Goal: Information Seeking & Learning: Learn about a topic

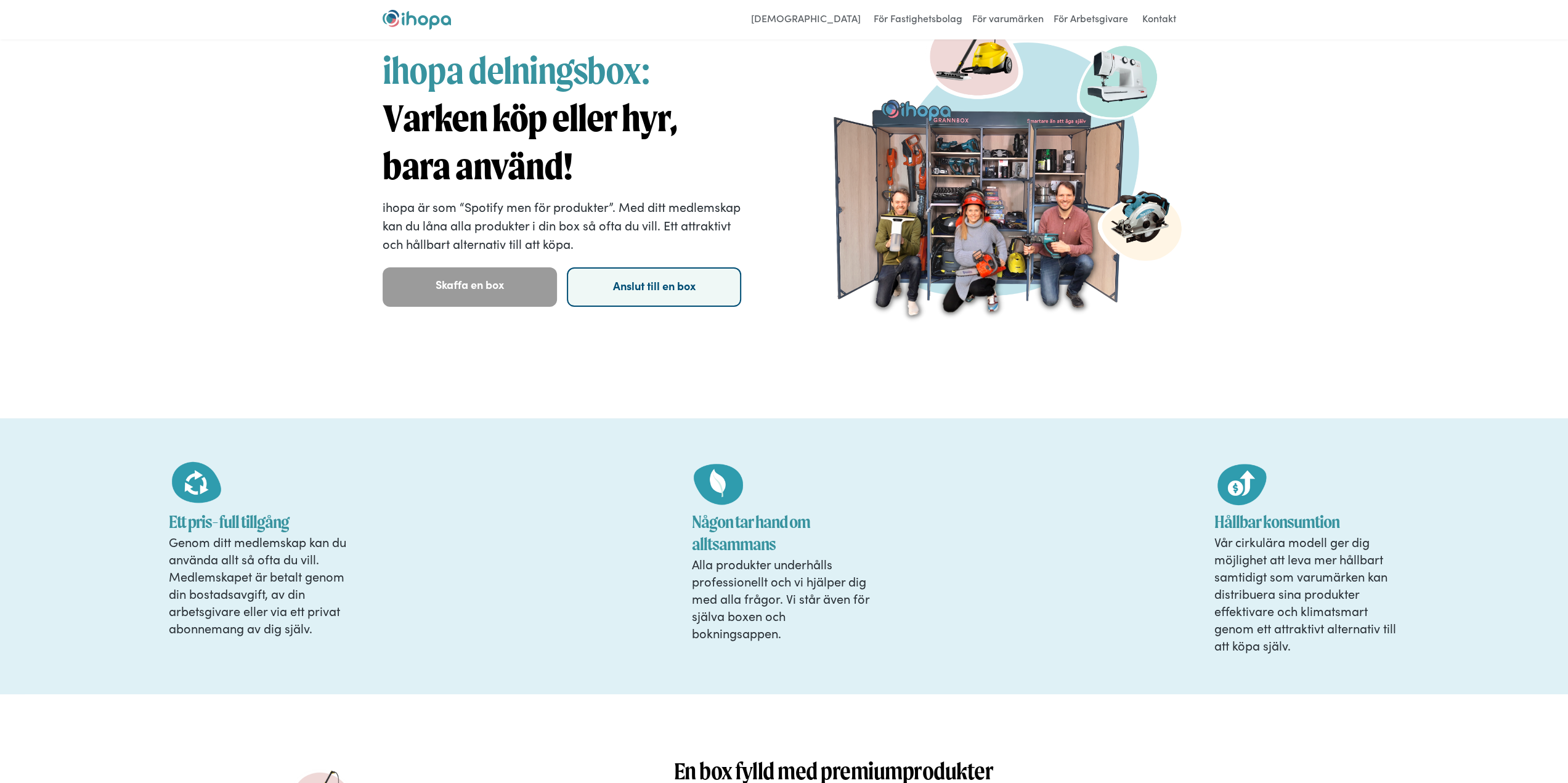
click at [665, 294] on link "Anslut till en box" at bounding box center [654, 286] width 174 height 39
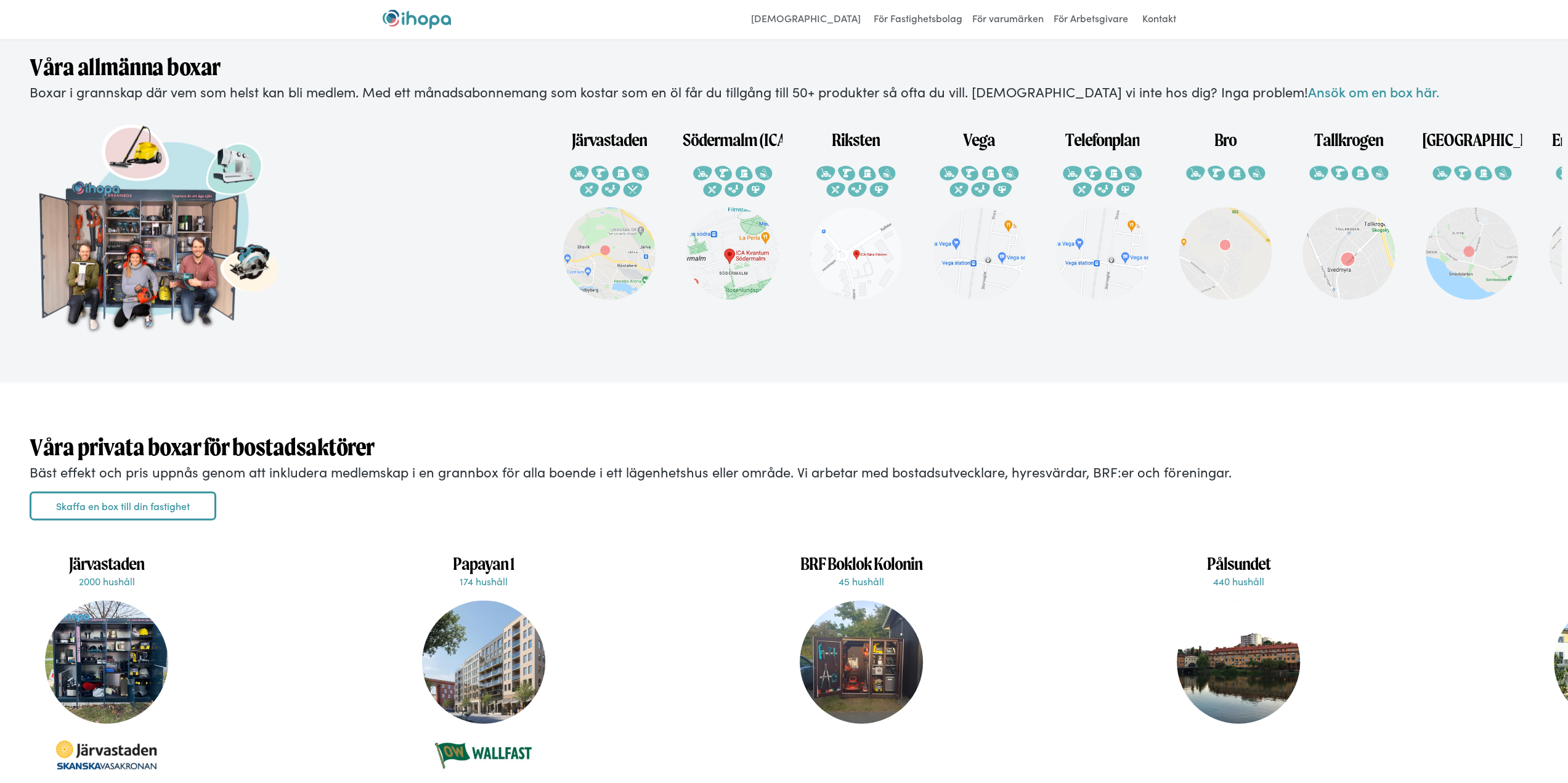
scroll to position [2595, 0]
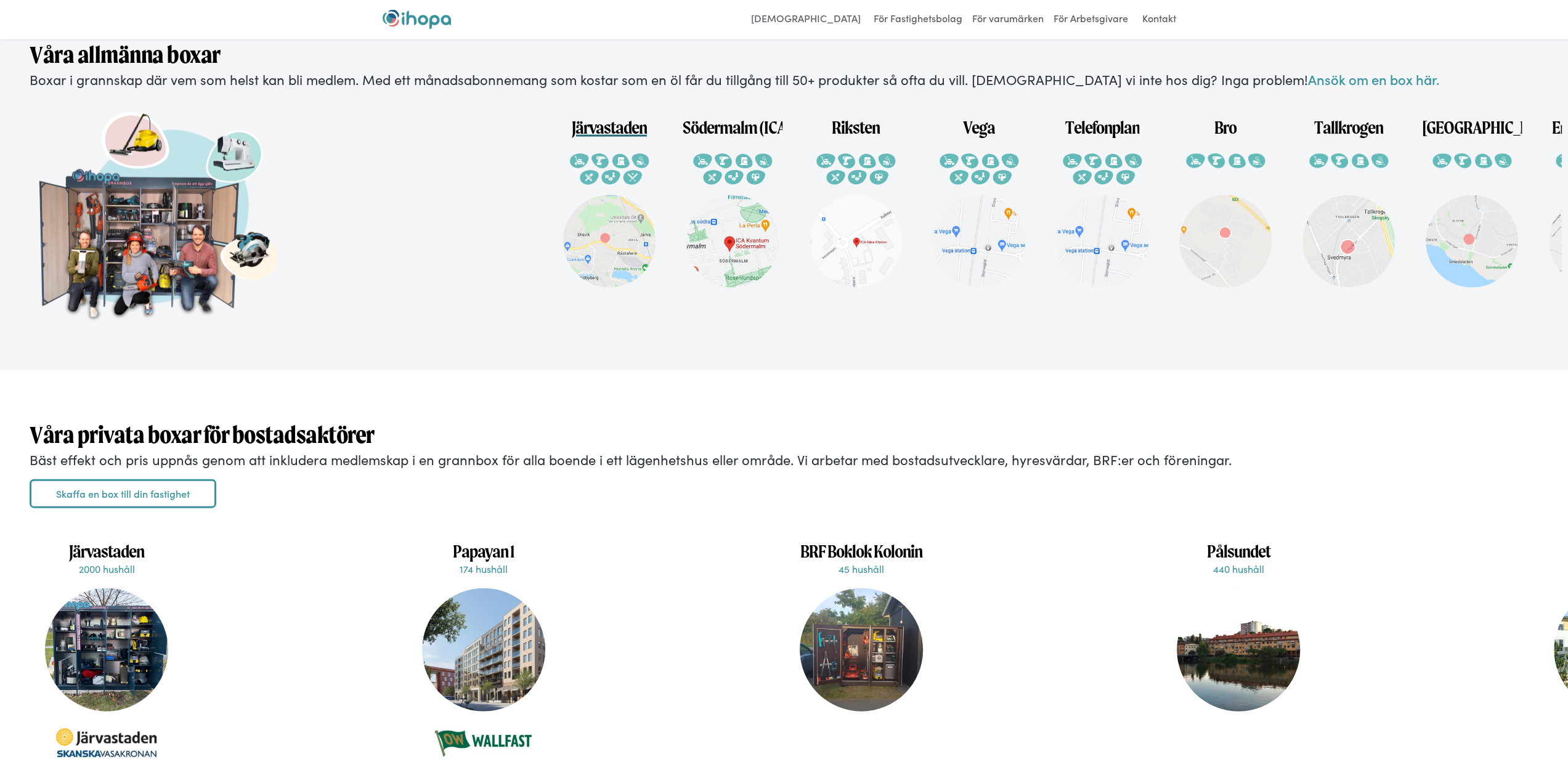
click at [635, 139] on h1 "Järvastaden" at bounding box center [609, 122] width 75 height 33
click at [724, 139] on h1 "Södermalm (ICA Kvantum)" at bounding box center [732, 122] width 99 height 33
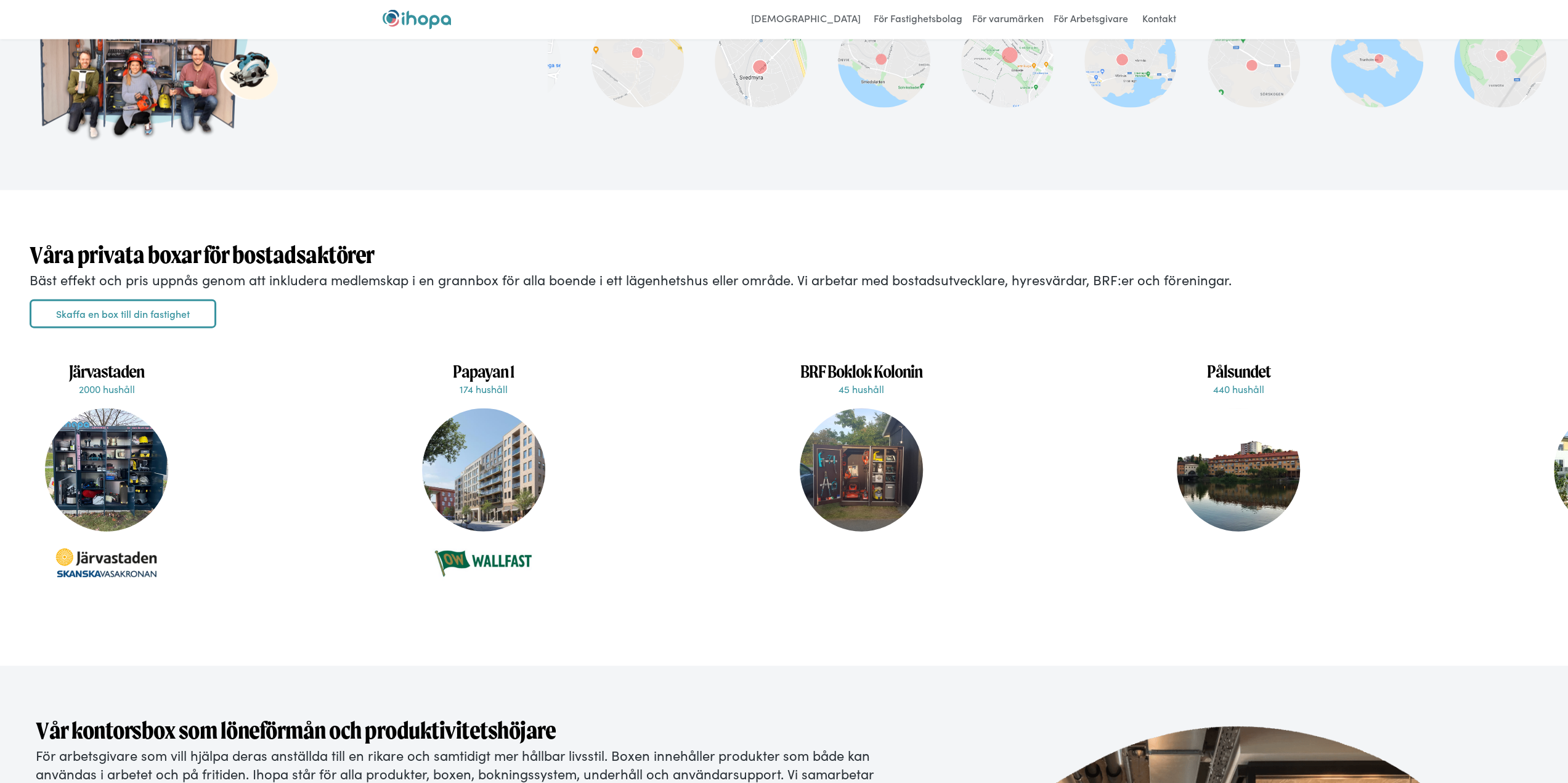
scroll to position [2840, 0]
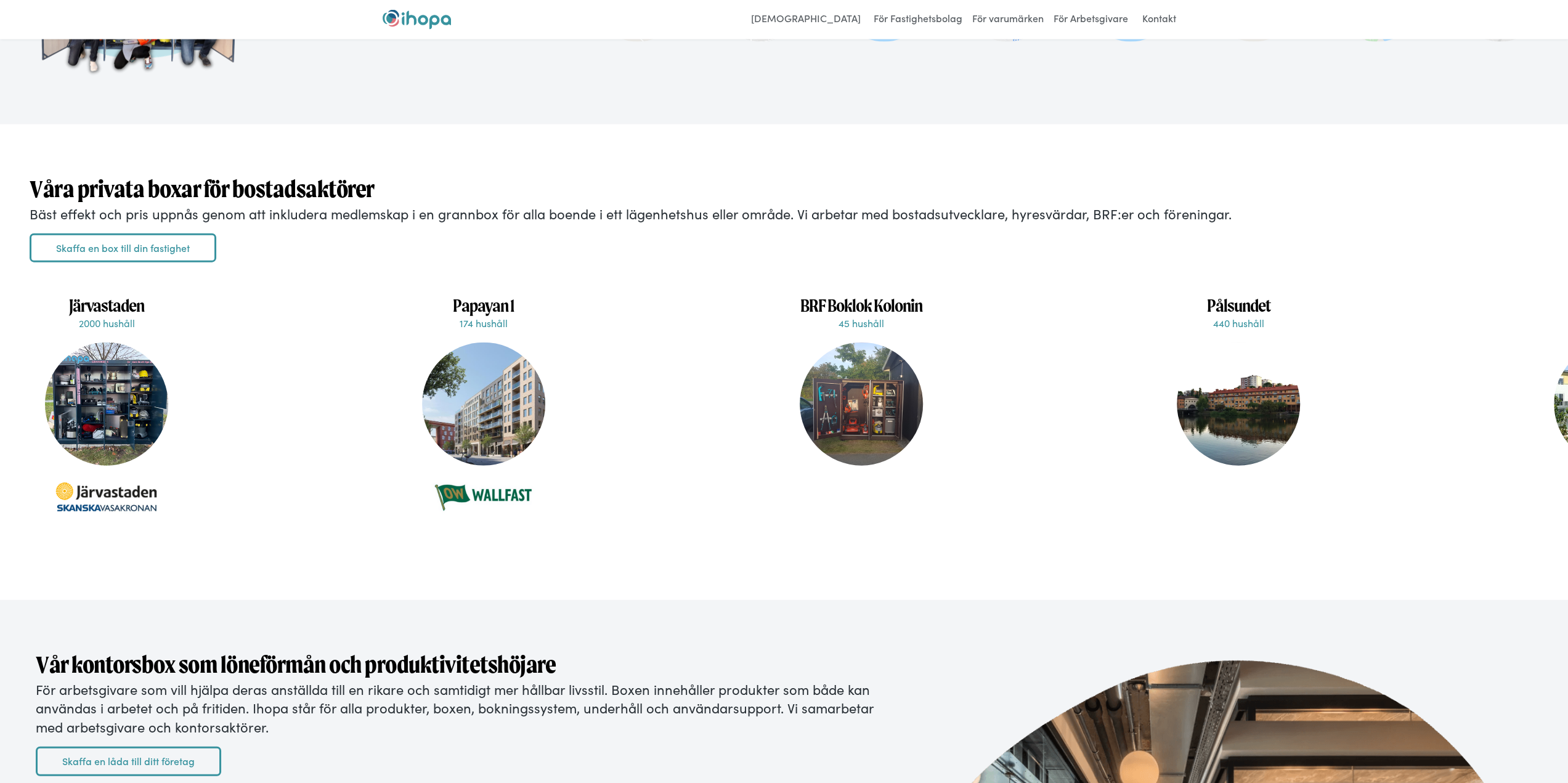
drag, startPoint x: 931, startPoint y: 588, endPoint x: 938, endPoint y: 588, distance: 7.0
click at [938, 588] on div "Våra privata boxar för bostadsaktörer Bäst effekt och pris uppnås genom att ink…" at bounding box center [784, 363] width 1568 height 476
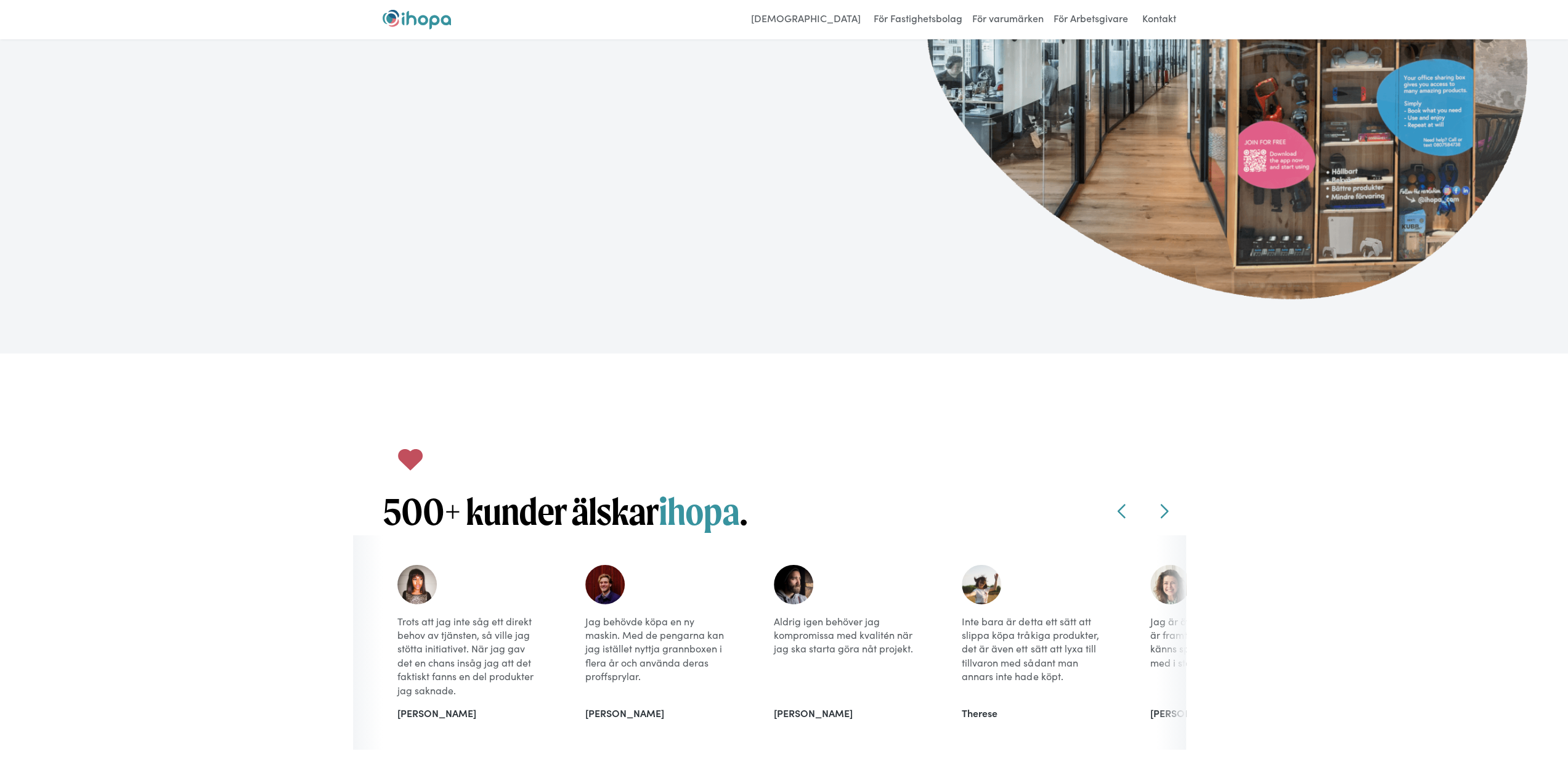
scroll to position [3765, 0]
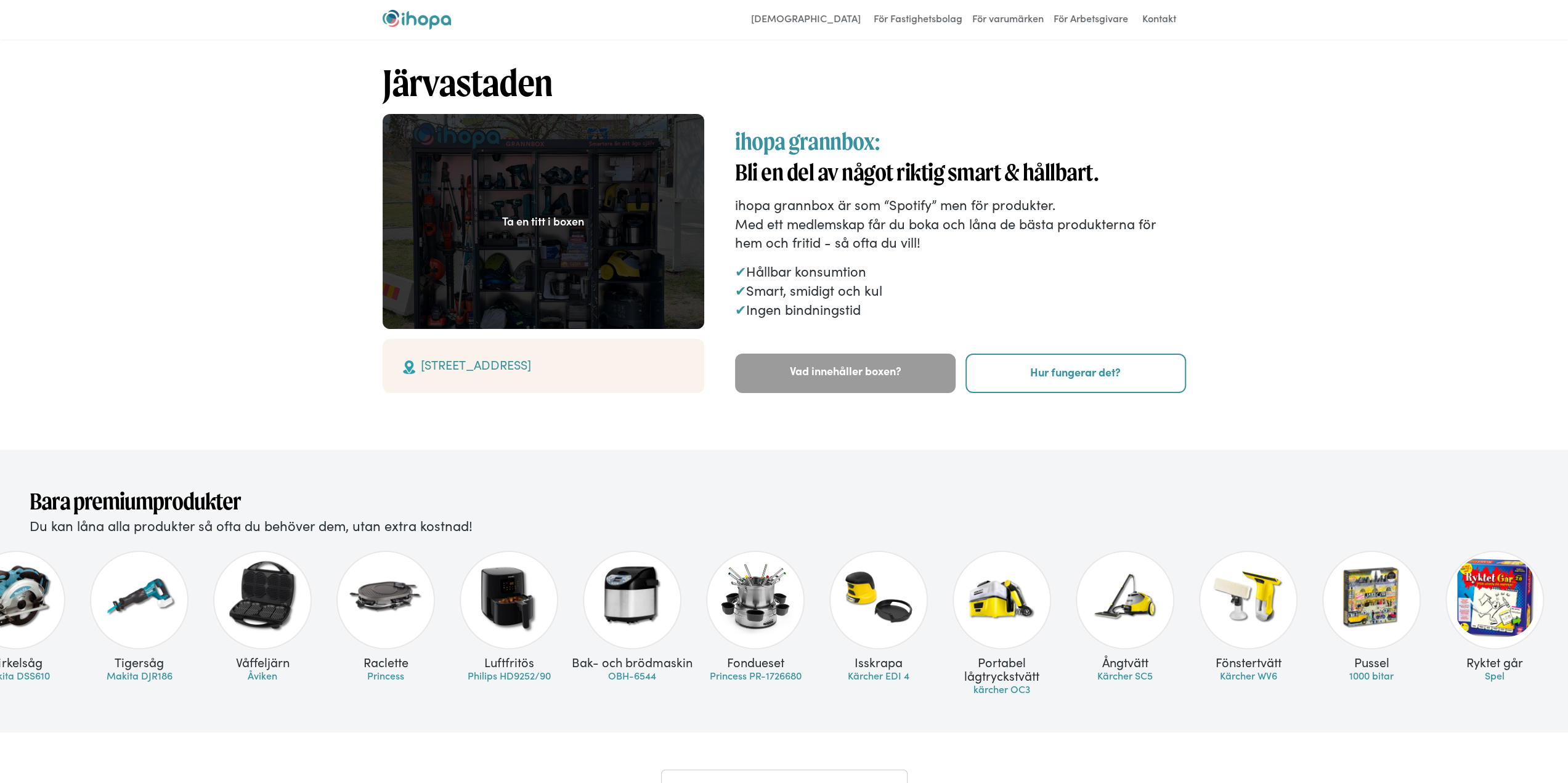
scroll to position [0, 2947]
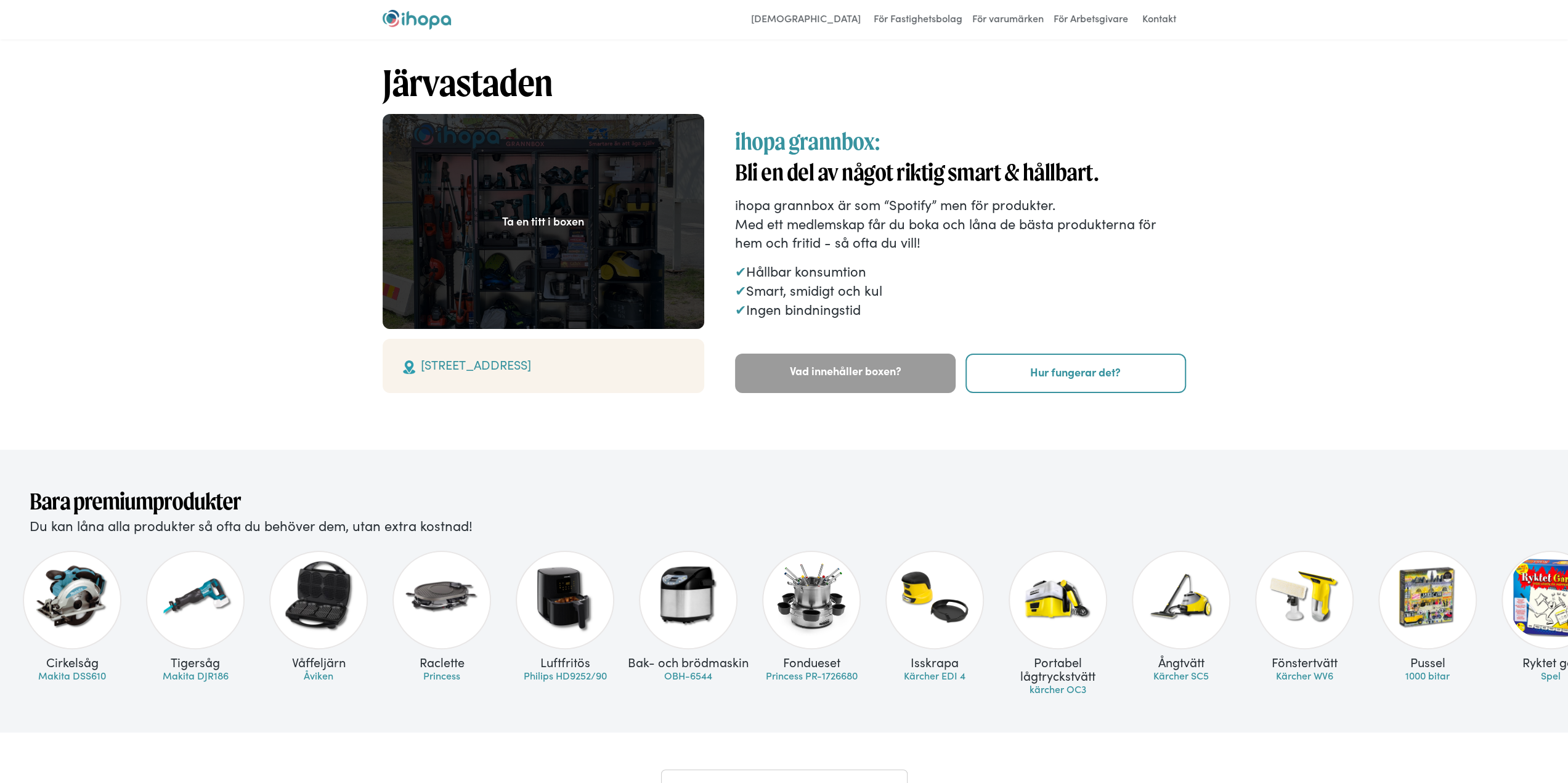
click at [1069, 586] on div at bounding box center [1057, 597] width 80 height 80
click at [1048, 602] on div at bounding box center [1057, 597] width 80 height 80
click at [1056, 687] on link "kärcher OC3" at bounding box center [1057, 688] width 57 height 14
drag, startPoint x: 1104, startPoint y: 675, endPoint x: 1026, endPoint y: 664, distance: 78.8
click at [1026, 664] on div "Portabel lågtryckstvätt" at bounding box center [1057, 668] width 123 height 26
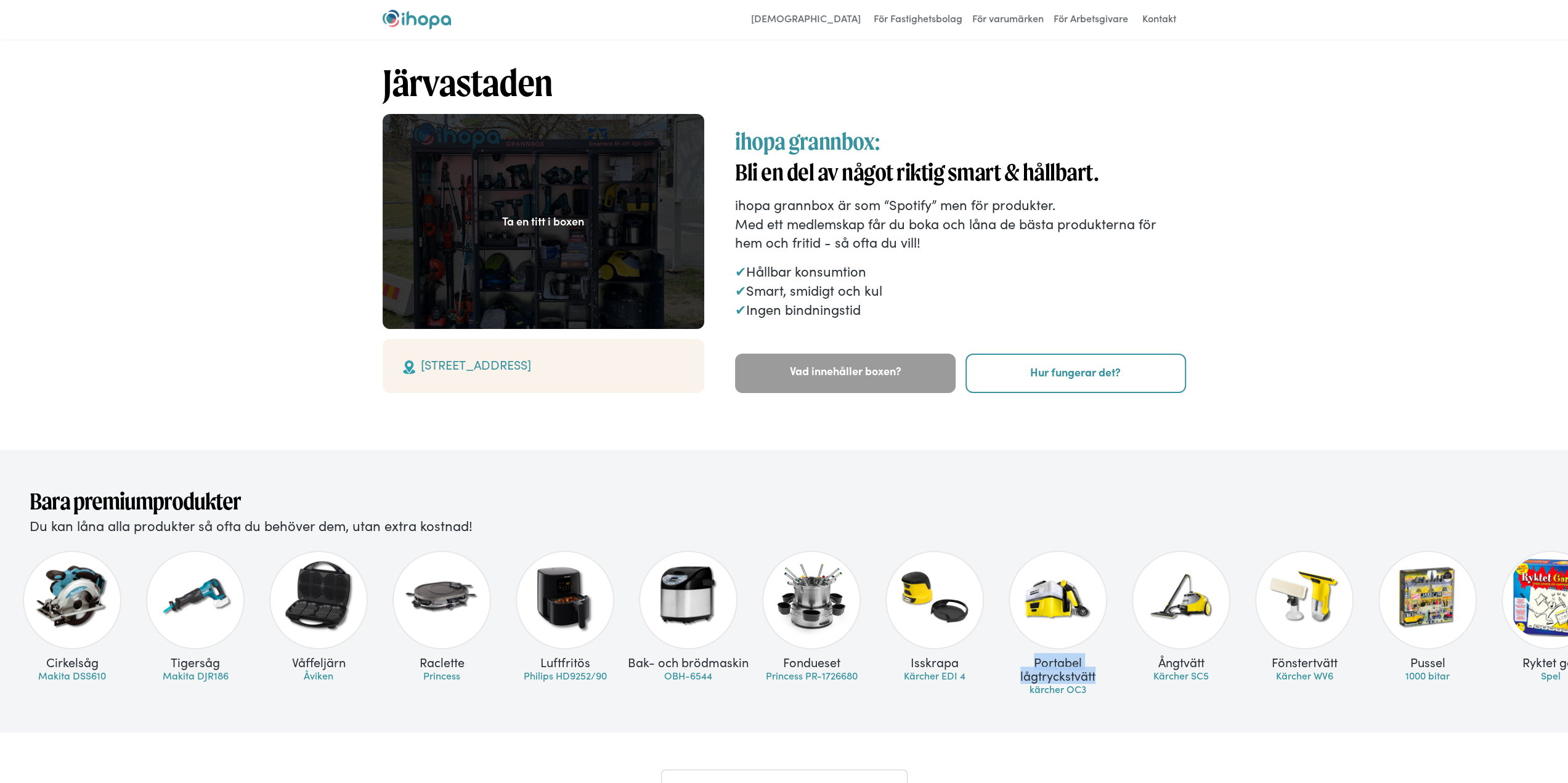
copy div "Portabel lågtryckstvätt"
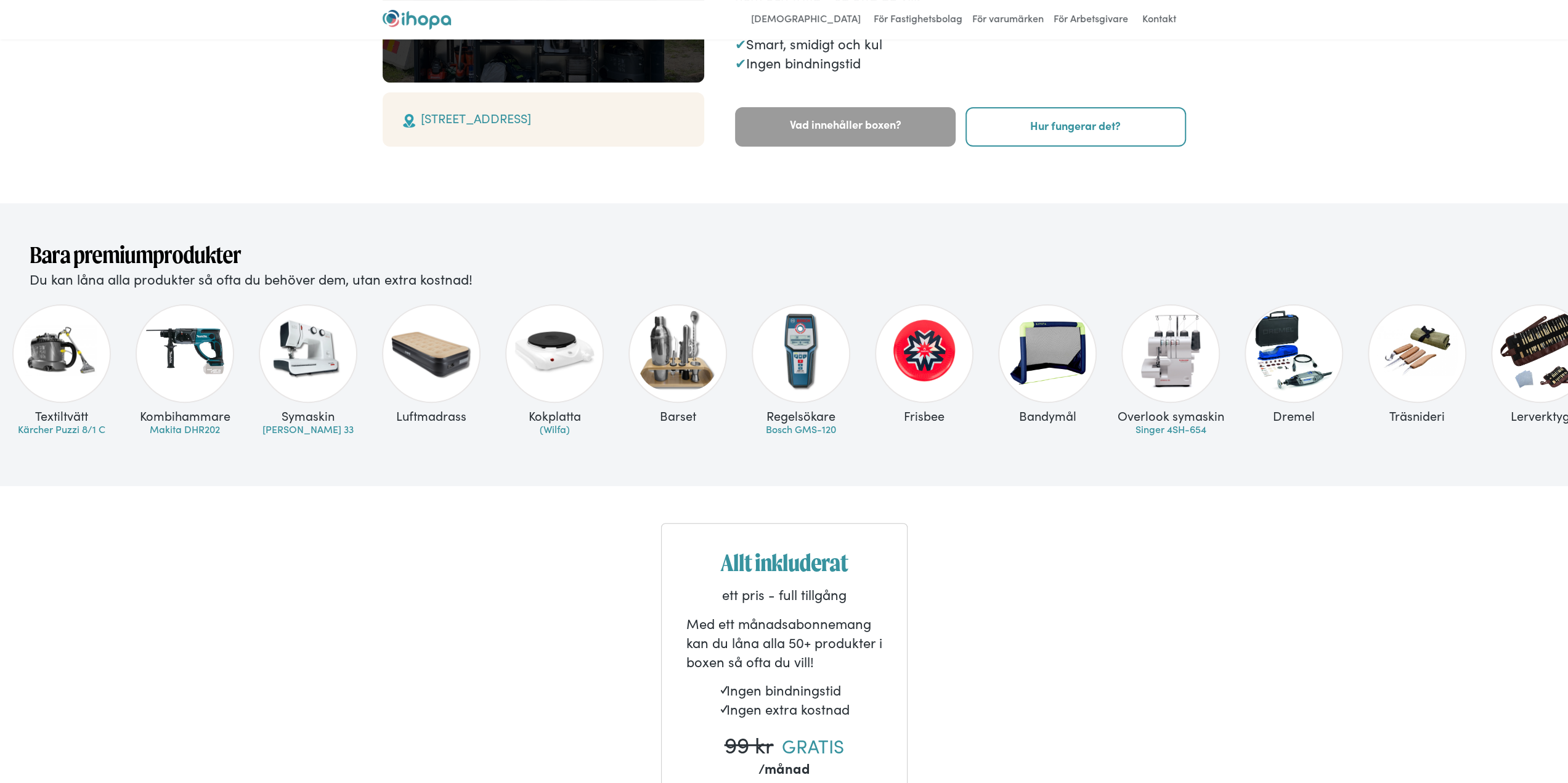
scroll to position [554, 0]
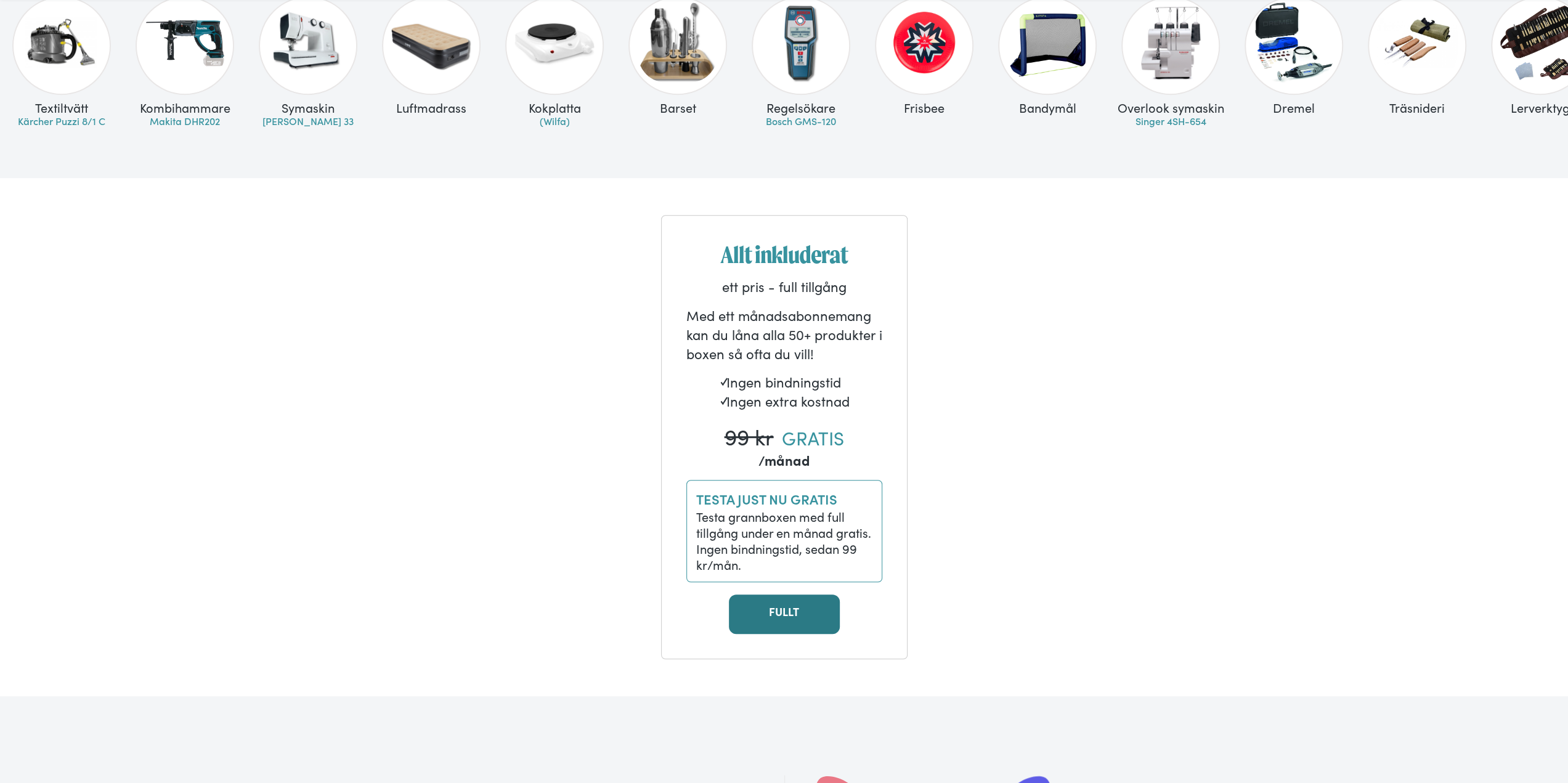
click at [778, 623] on link "FULLT" at bounding box center [785, 613] width 111 height 39
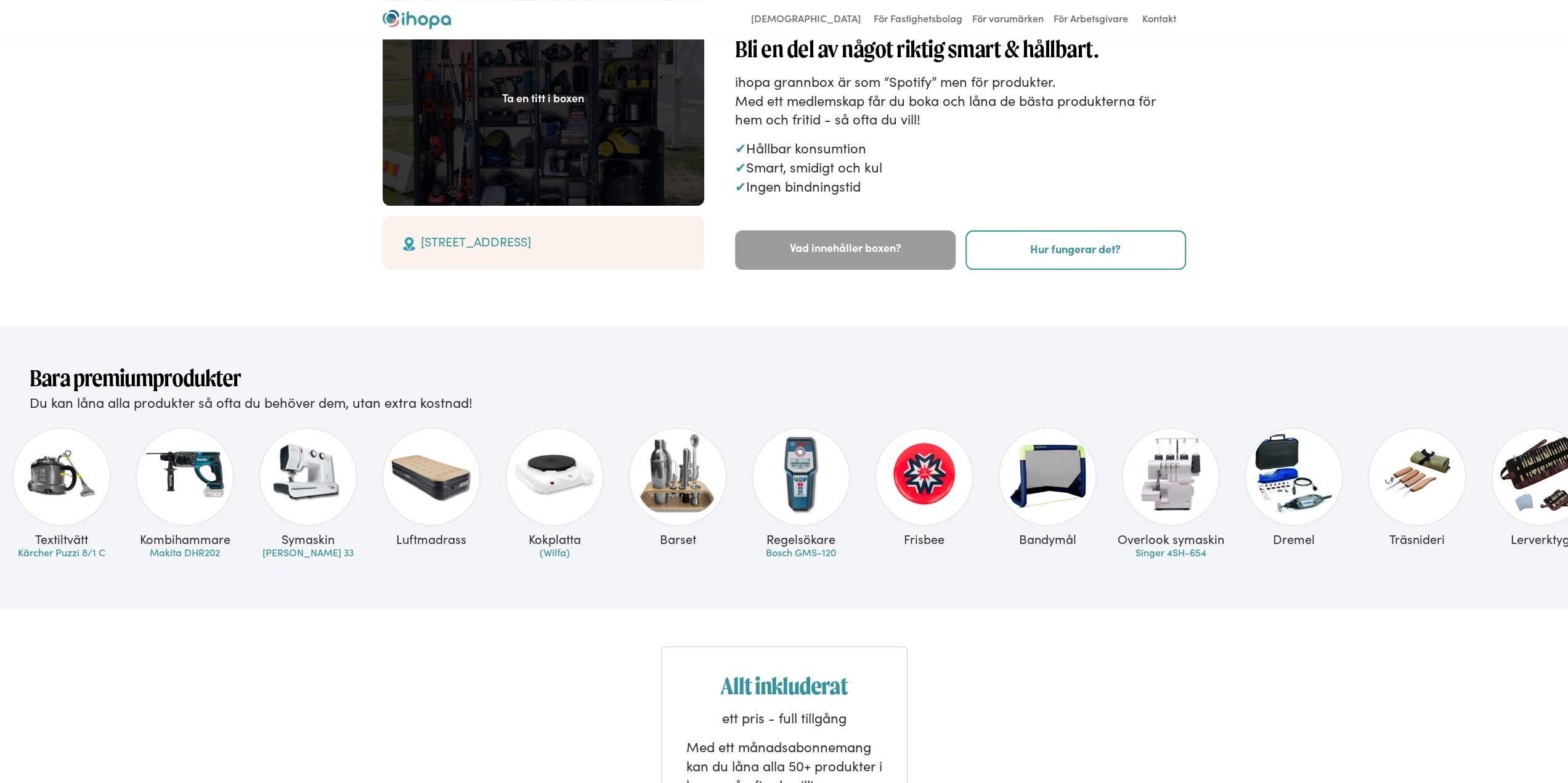
scroll to position [0, 0]
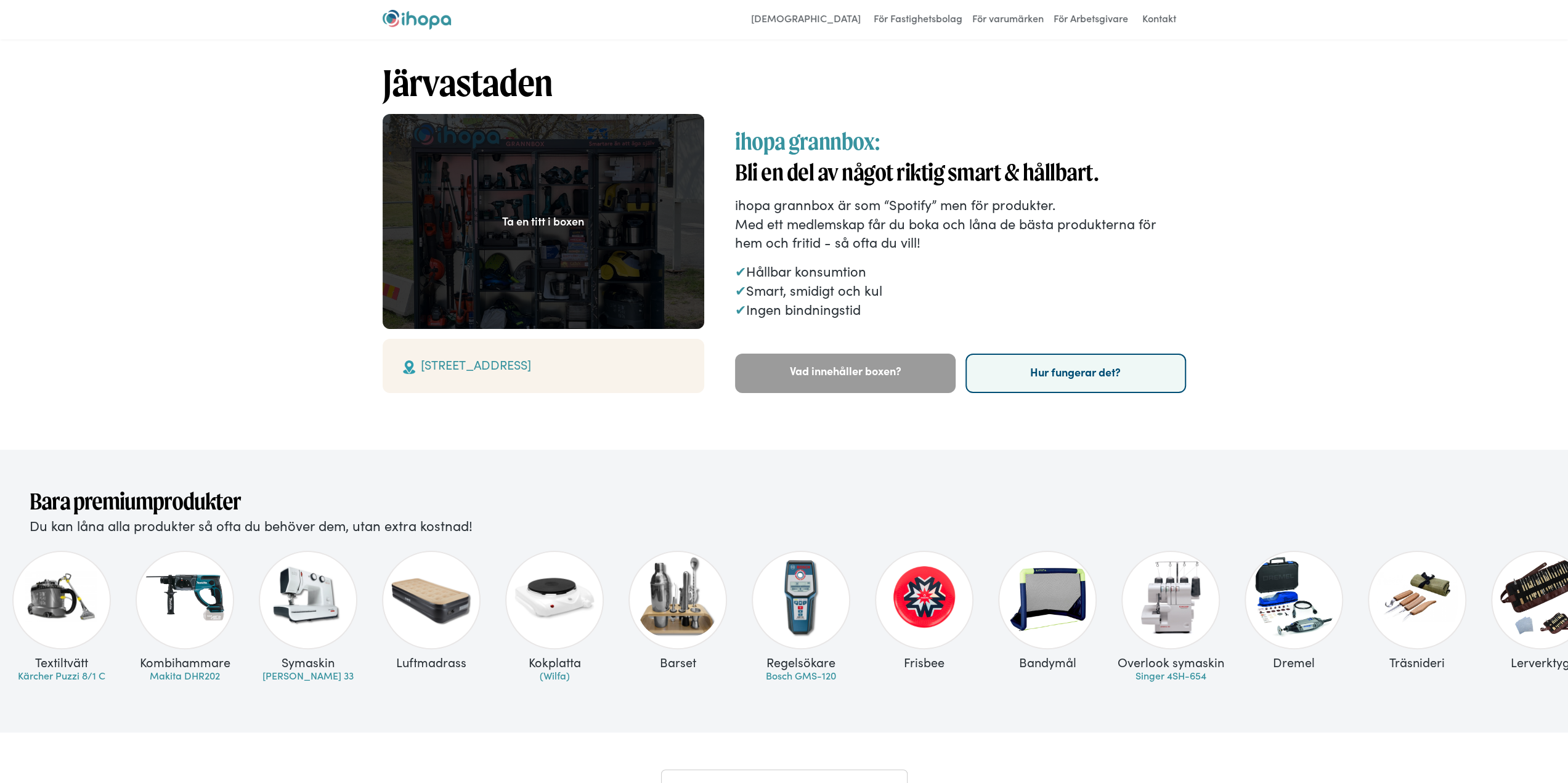
click at [1092, 372] on link "Hur fungerar det?" at bounding box center [1076, 373] width 221 height 39
click at [1159, 22] on link "Kontakt" at bounding box center [1159, 20] width 48 height 20
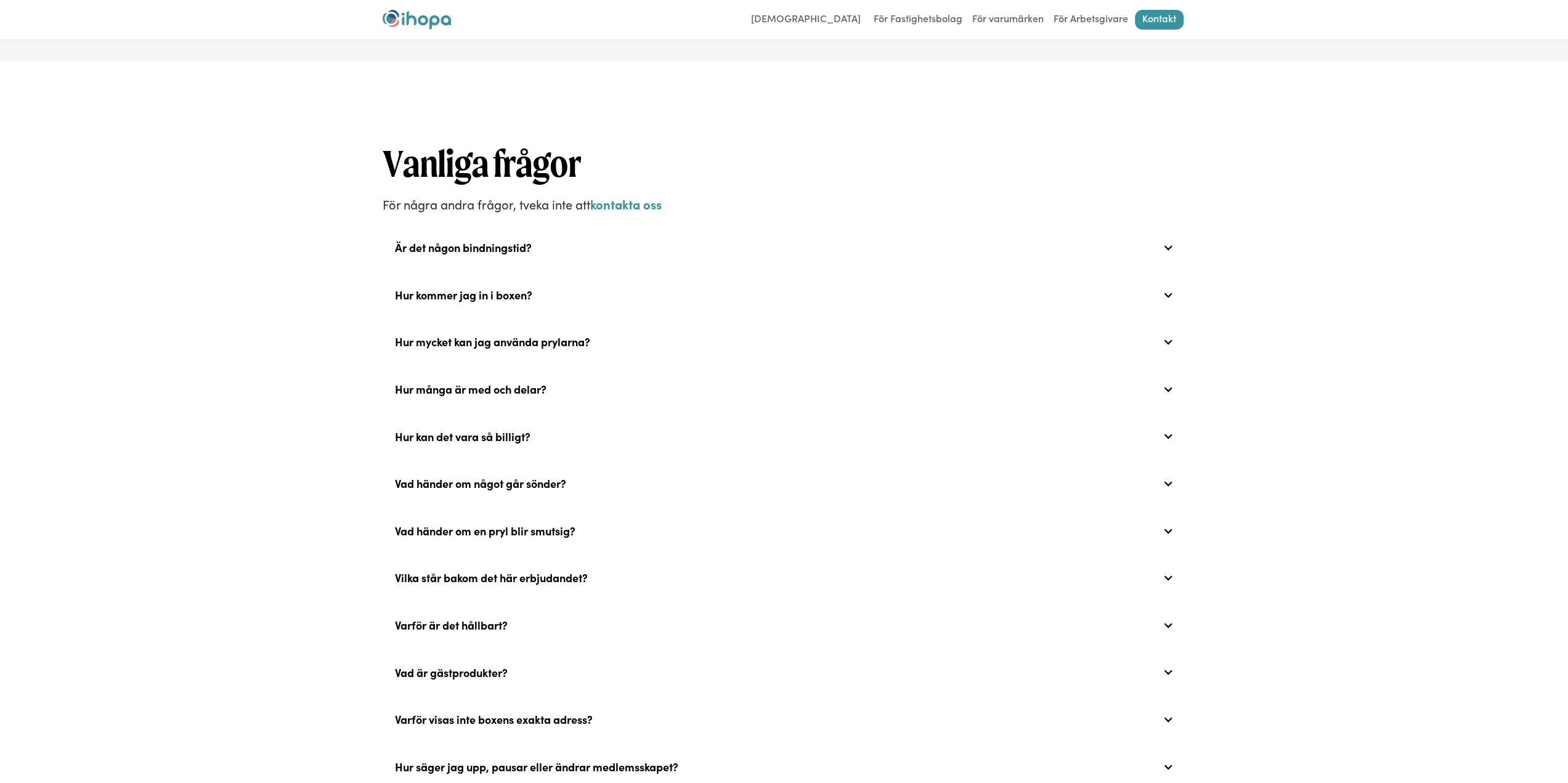
scroll to position [431, 0]
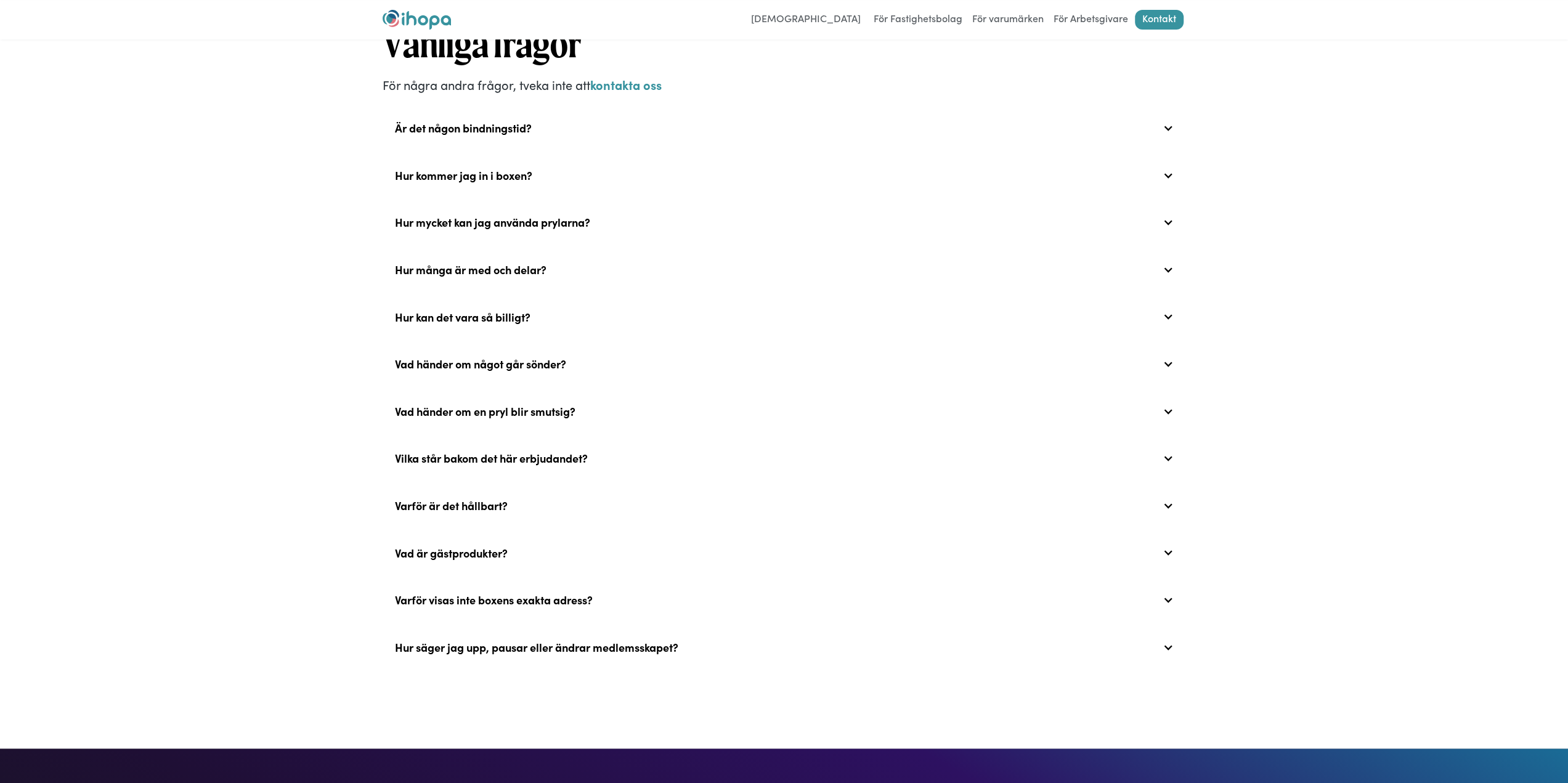
click at [588, 278] on div "Hur många är med och delar?" at bounding box center [784, 269] width 803 height 39
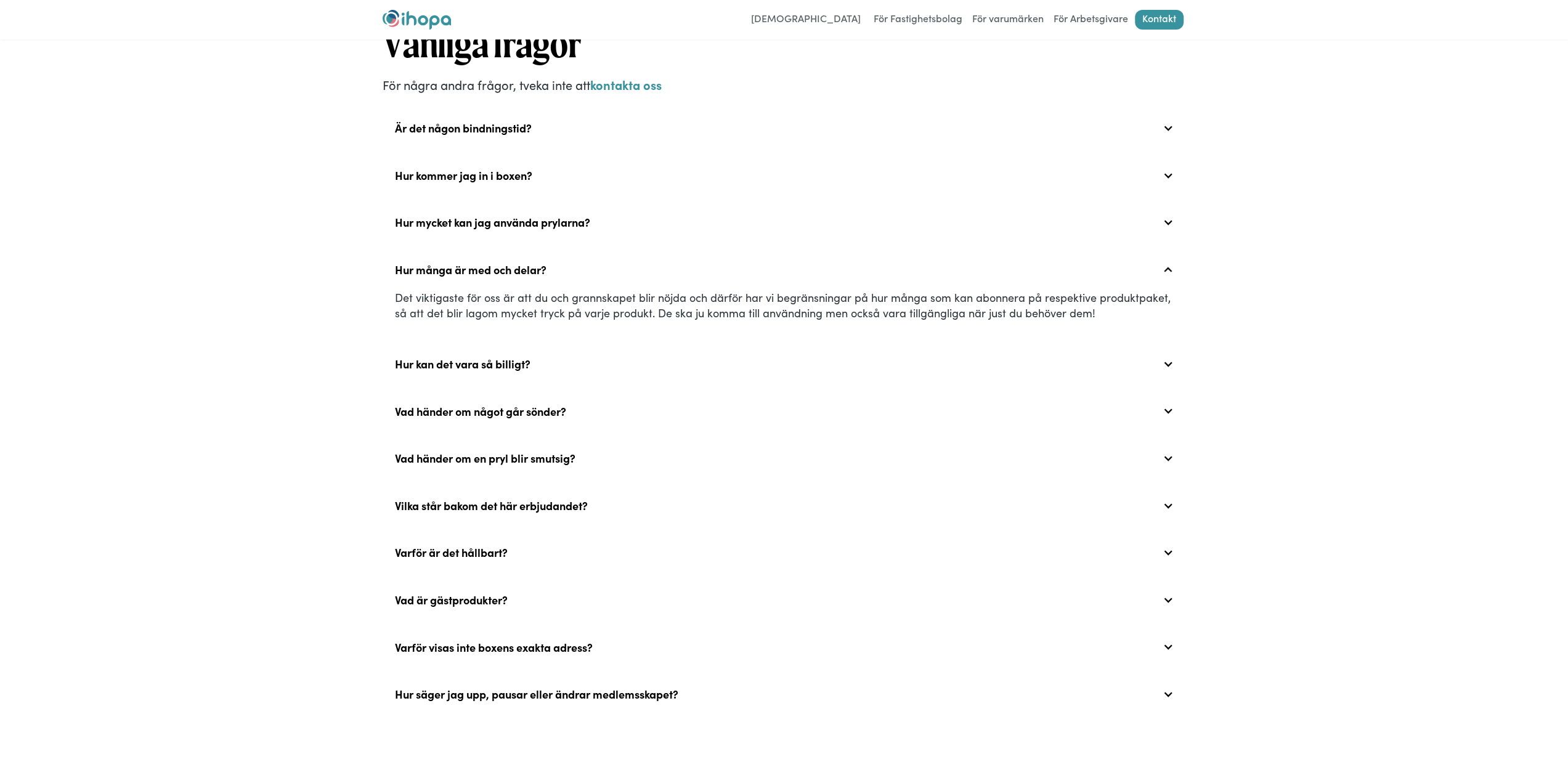
click at [588, 277] on div "Hur många är med och delar?" at bounding box center [784, 269] width 803 height 39
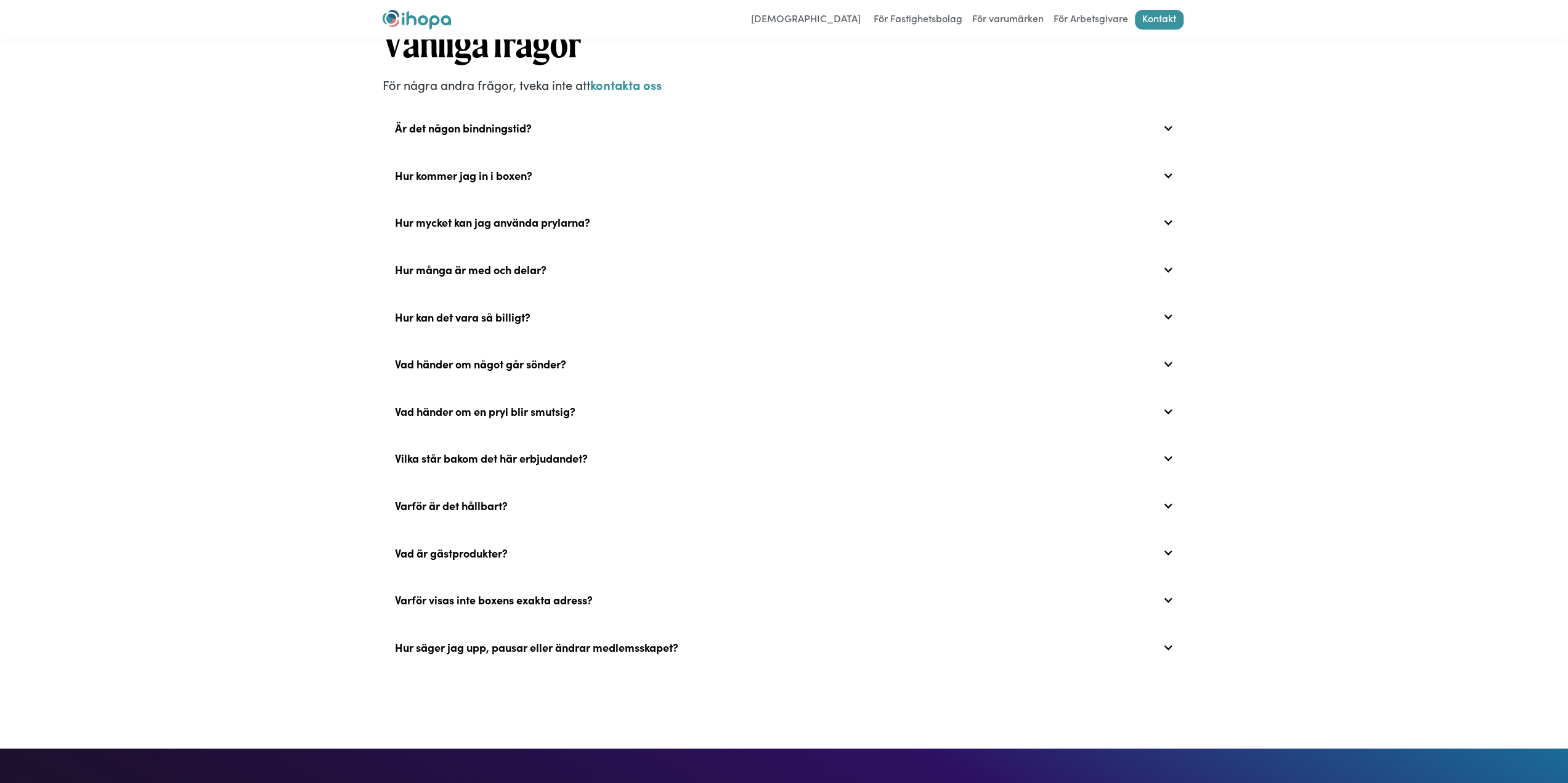
click at [590, 277] on div "Hur många är med och delar?" at bounding box center [784, 269] width 803 height 39
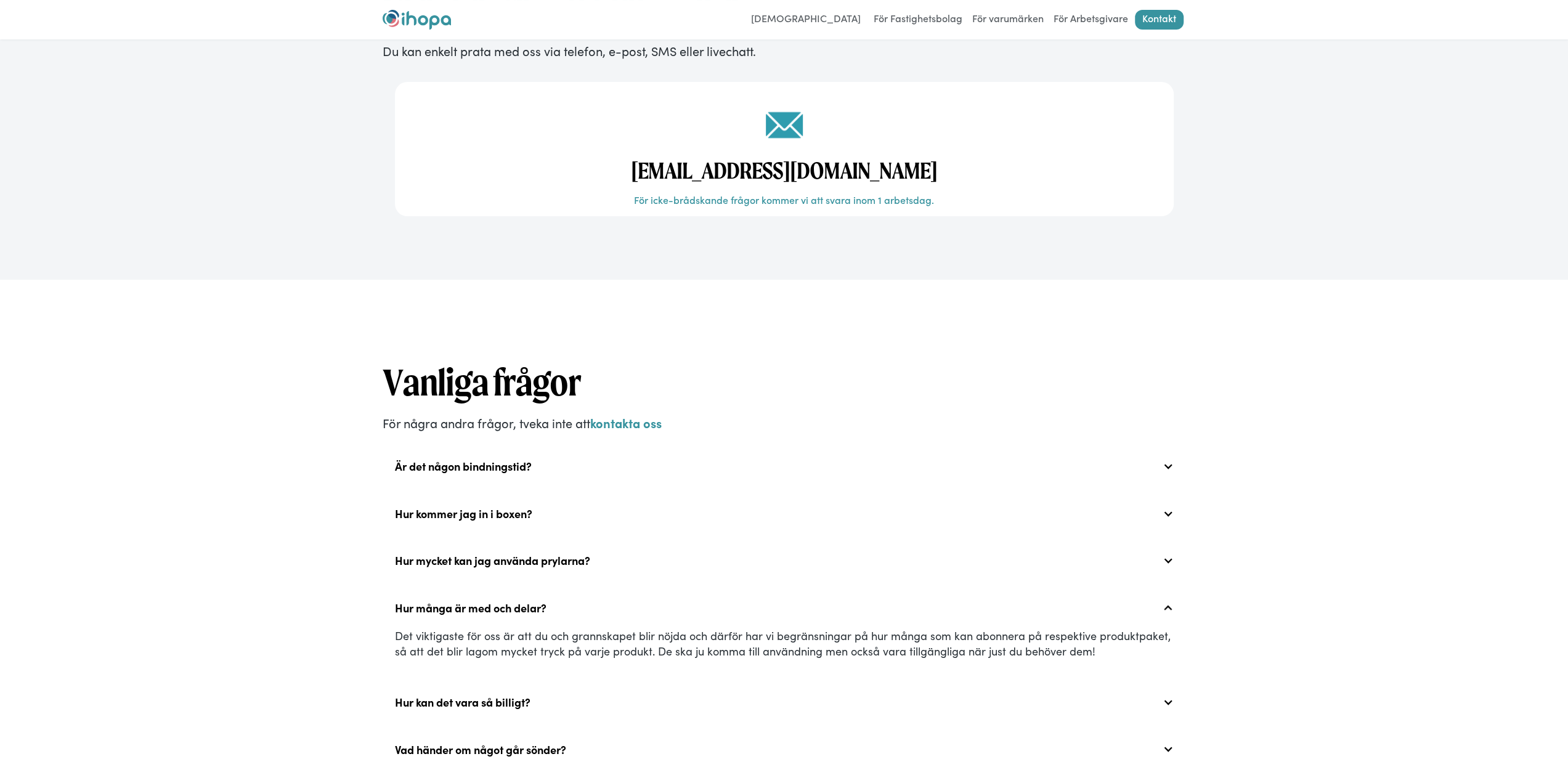
scroll to position [0, 0]
